Goal: Information Seeking & Learning: Find specific page/section

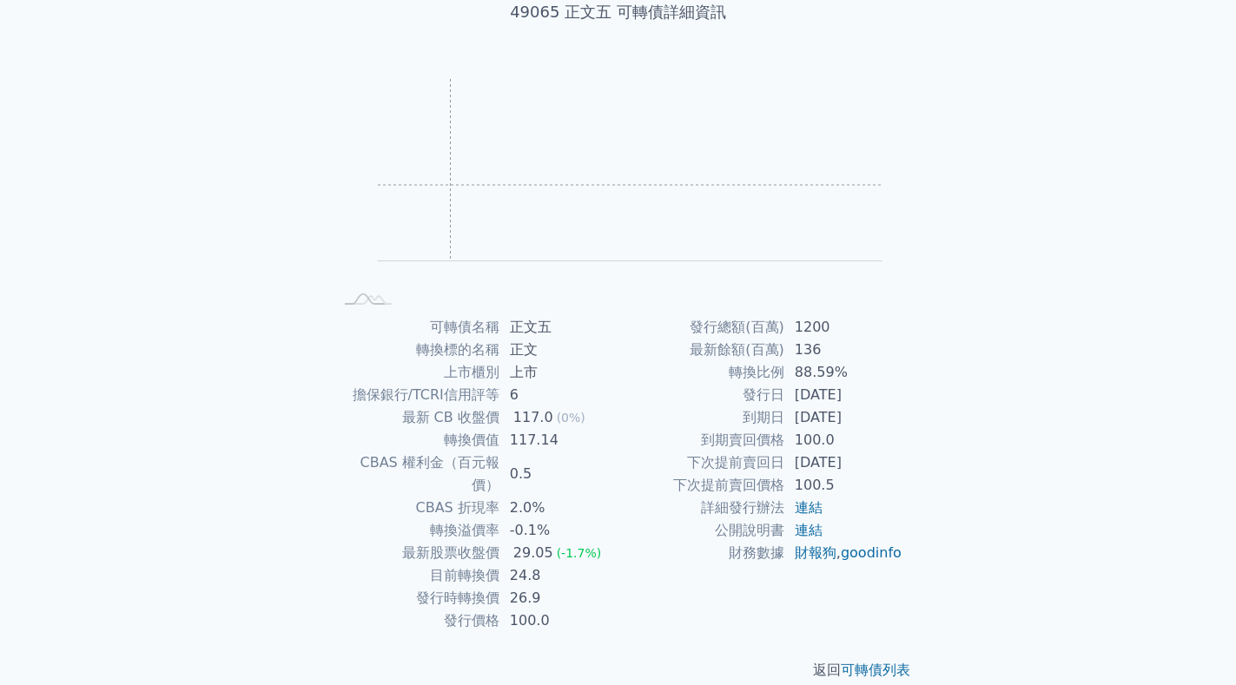
scroll to position [119, 0]
click at [812, 558] on link "財報狗" at bounding box center [816, 552] width 42 height 16
click at [841, 560] on link "goodinfo" at bounding box center [871, 552] width 61 height 16
click at [812, 526] on link "連結" at bounding box center [809, 529] width 28 height 16
click at [808, 531] on link "連結" at bounding box center [809, 529] width 28 height 16
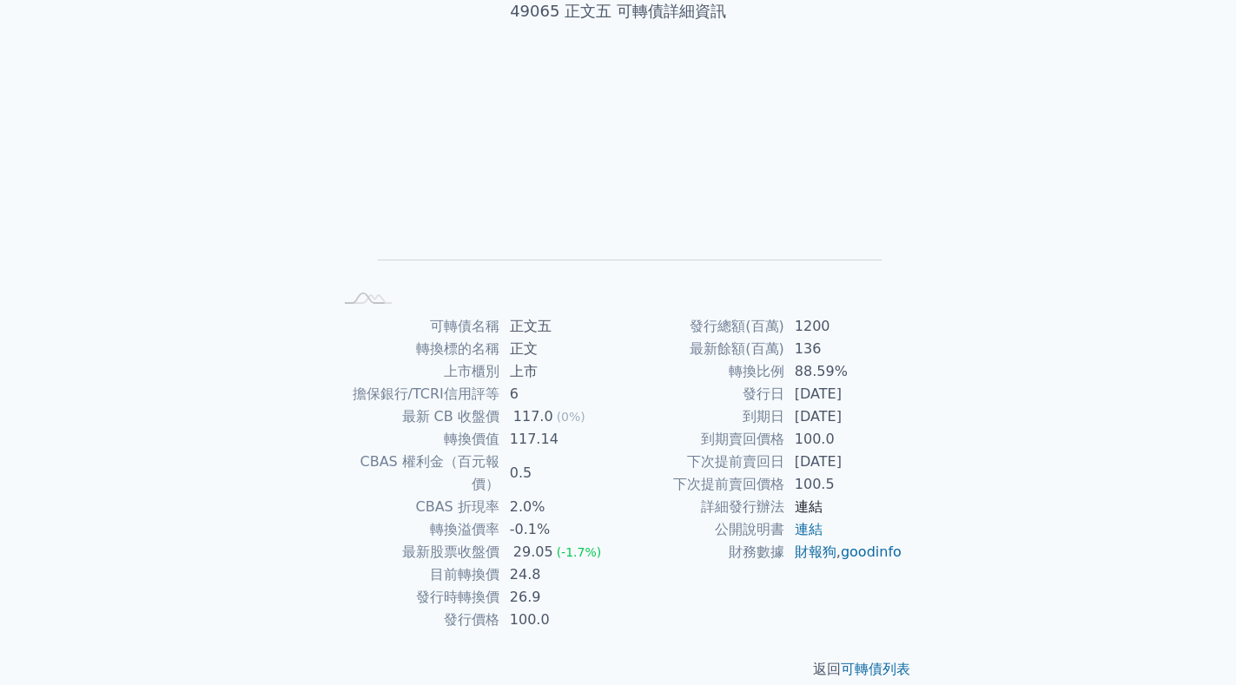
click at [802, 506] on link "連結" at bounding box center [809, 506] width 28 height 16
click at [159, 327] on div "可轉債列表 財務數據 可轉債列表 財務數據 登入／註冊 登入／註冊 可轉債列表 › 49065 正文五 49065 正文五 可轉債詳細資訊 Zoom Out …" at bounding box center [618, 294] width 1236 height 827
